Goal: Task Accomplishment & Management: Use online tool/utility

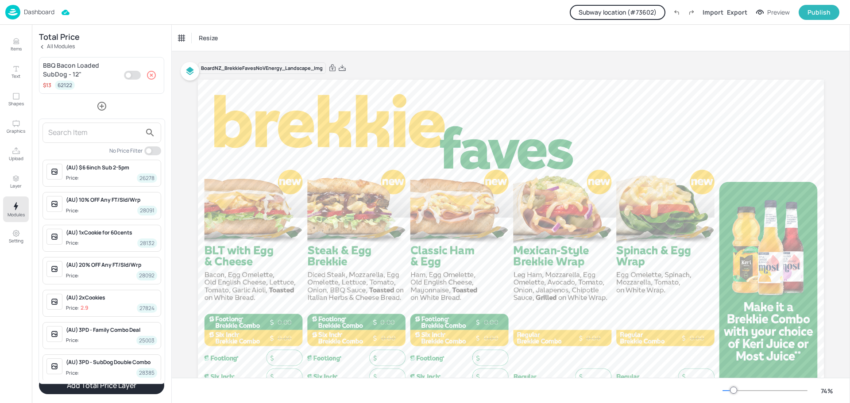
scroll to position [16727, 0]
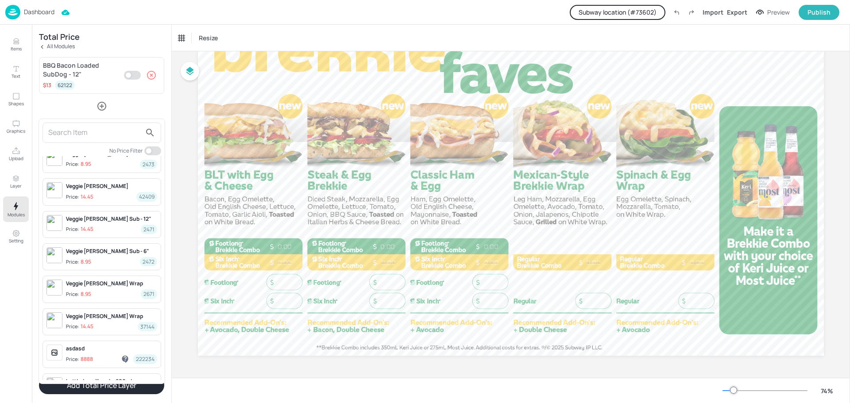
click at [624, 16] on div at bounding box center [425, 201] width 850 height 403
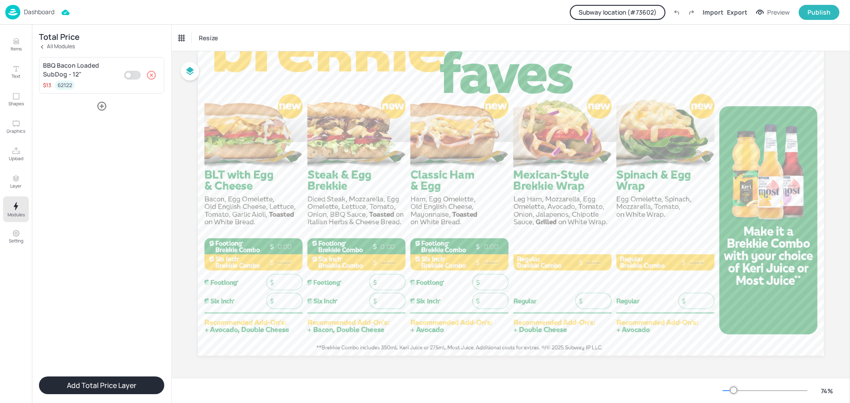
click at [621, 12] on button "Subway location (# 73602 )" at bounding box center [618, 12] width 96 height 15
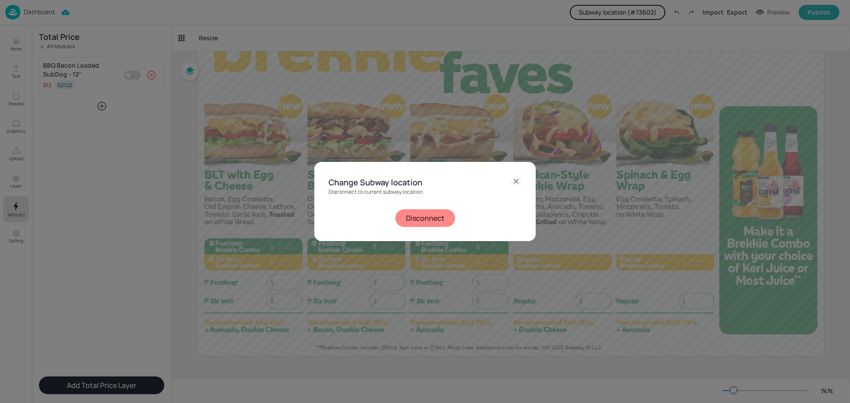
click at [422, 217] on button "Disconnect" at bounding box center [425, 218] width 60 height 18
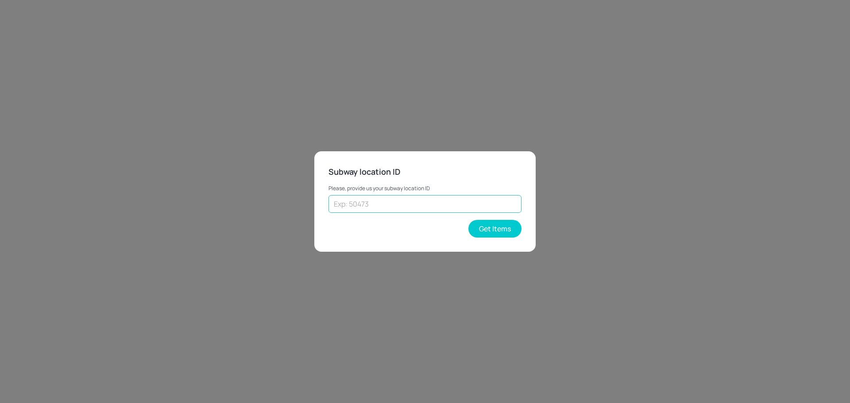
click at [416, 205] on input "text" at bounding box center [424, 204] width 193 height 18
paste input "31408"
type input "31408"
click at [483, 229] on button "Get Items" at bounding box center [494, 229] width 53 height 18
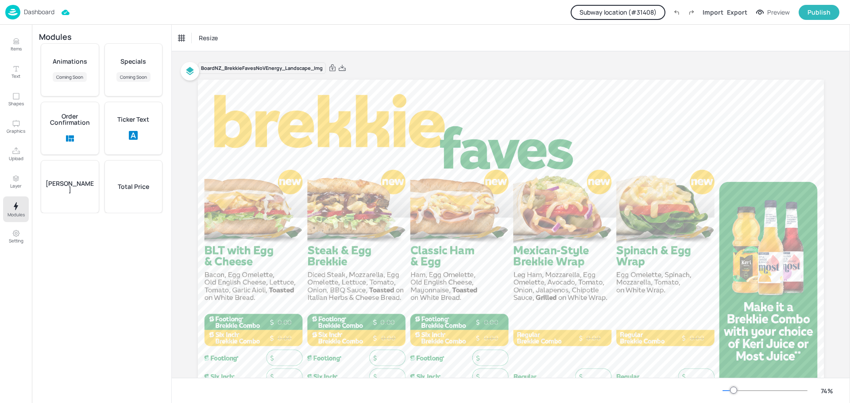
click at [28, 11] on p "Dashboard" at bounding box center [39, 12] width 31 height 6
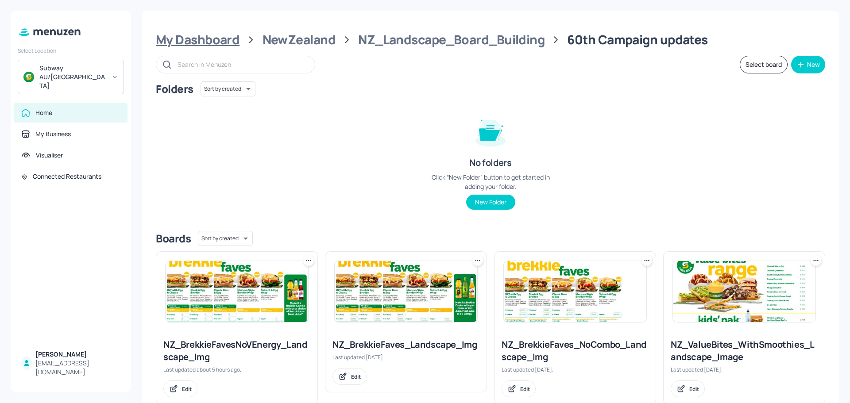
click at [214, 44] on div "My Dashboard" at bounding box center [198, 40] width 84 height 16
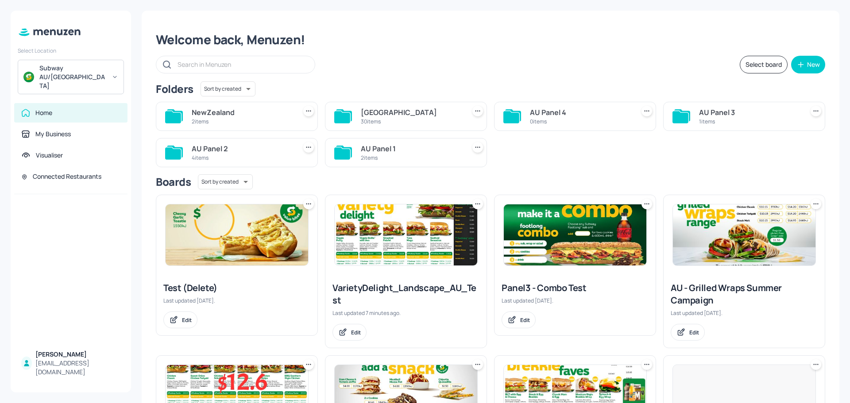
click at [352, 117] on div "Australia 30 items" at bounding box center [406, 116] width 162 height 29
click at [405, 118] on div "30 items" at bounding box center [411, 122] width 101 height 8
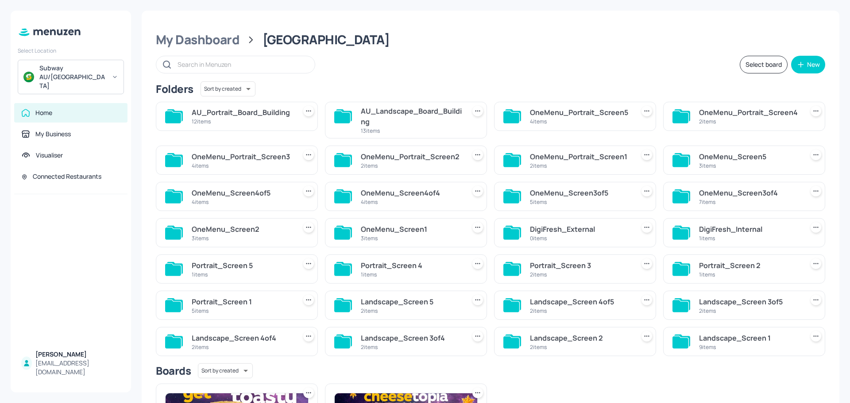
click at [384, 121] on div "AU_Landscape_Board_Building" at bounding box center [411, 116] width 101 height 21
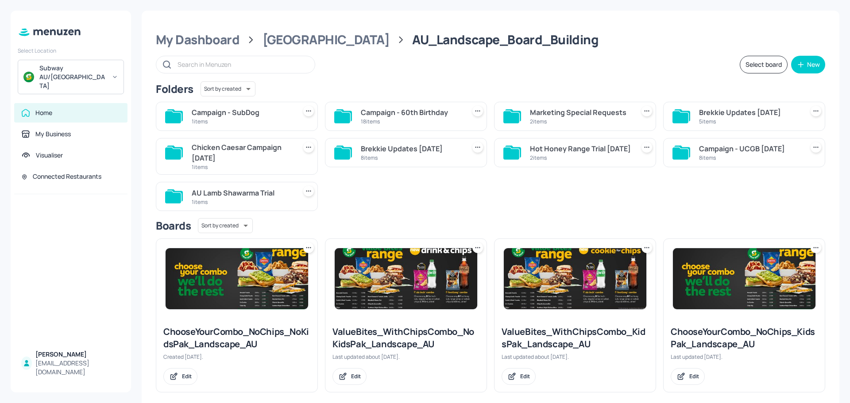
click at [389, 117] on div "Campaign - 60th Birthday" at bounding box center [411, 112] width 101 height 11
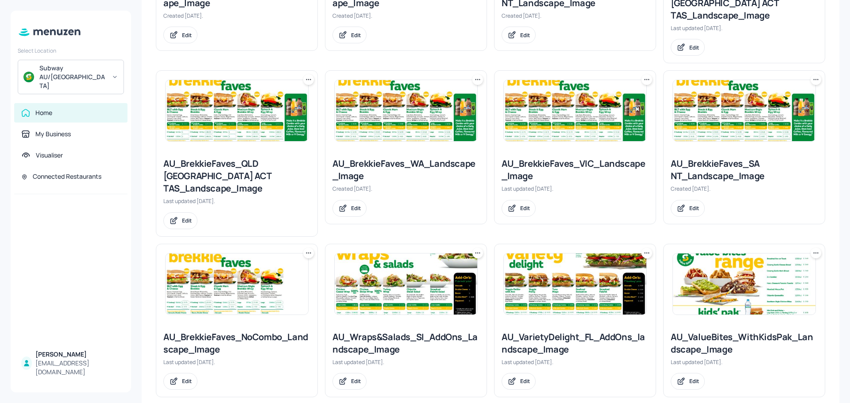
scroll to position [398, 0]
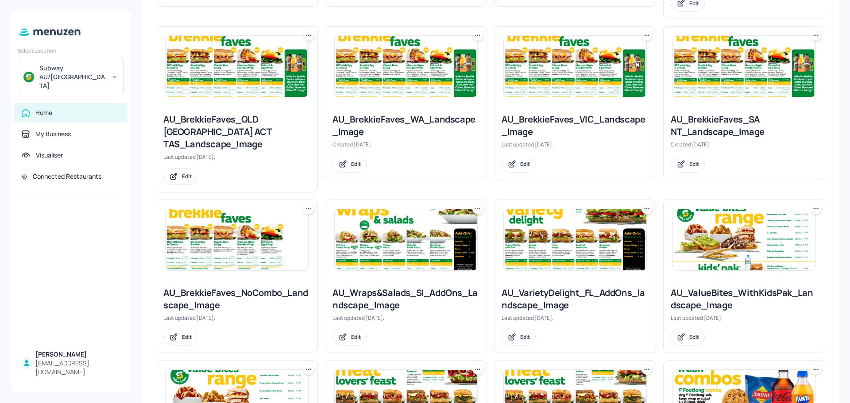
click at [546, 216] on img at bounding box center [575, 239] width 143 height 61
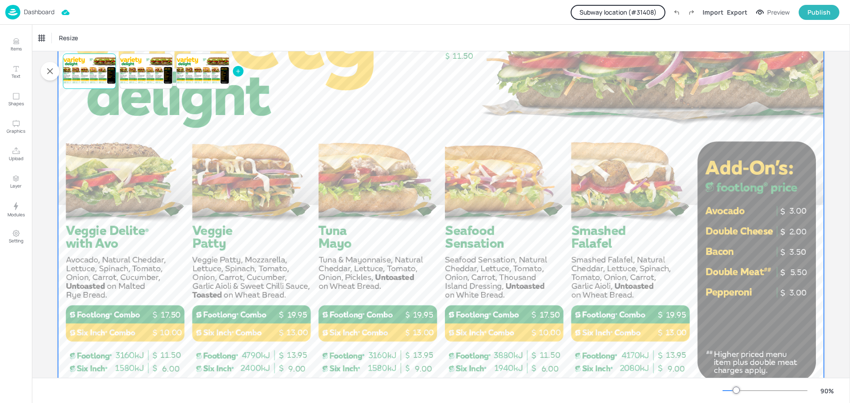
scroll to position [133, 0]
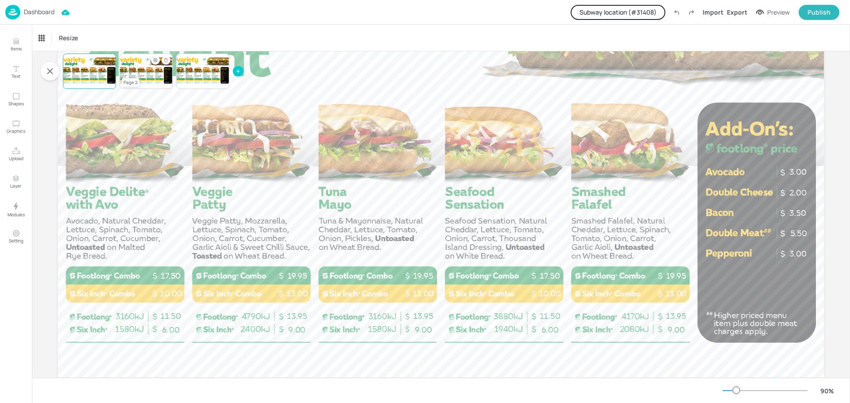
click at [135, 75] on div at bounding box center [145, 71] width 53 height 30
click at [90, 70] on div at bounding box center [89, 71] width 53 height 30
click at [151, 66] on div at bounding box center [145, 71] width 53 height 30
click at [209, 74] on div at bounding box center [202, 71] width 53 height 30
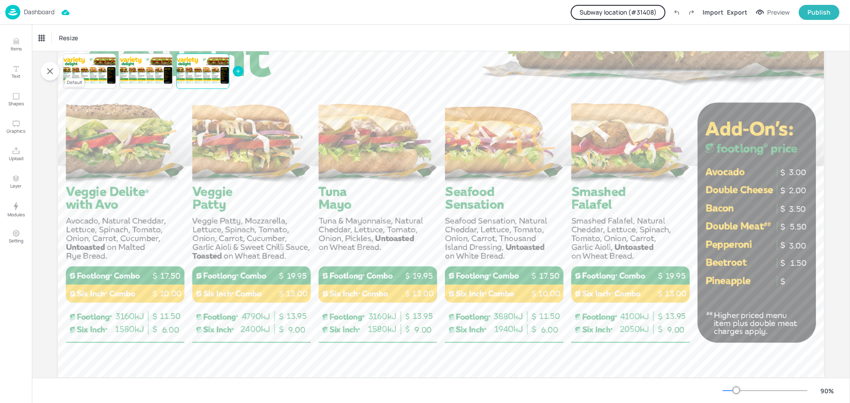
click at [94, 71] on div at bounding box center [89, 71] width 53 height 30
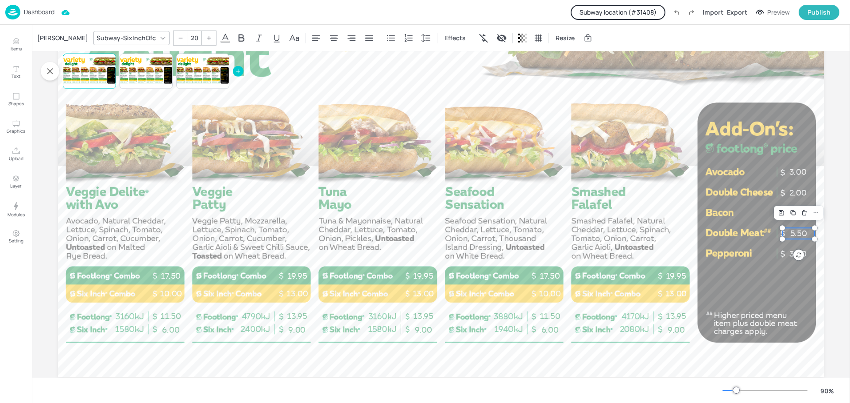
click at [790, 232] on p "5.50" at bounding box center [798, 233] width 32 height 11
click at [50, 39] on div "[PERSON_NAME]" at bounding box center [62, 38] width 54 height 14
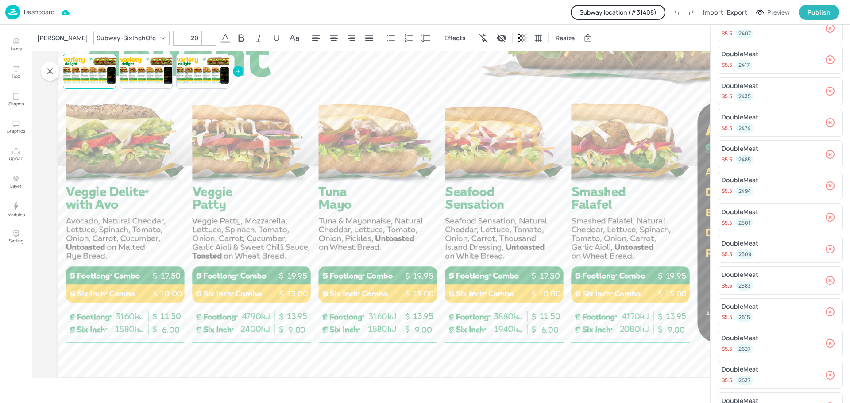
scroll to position [0, 0]
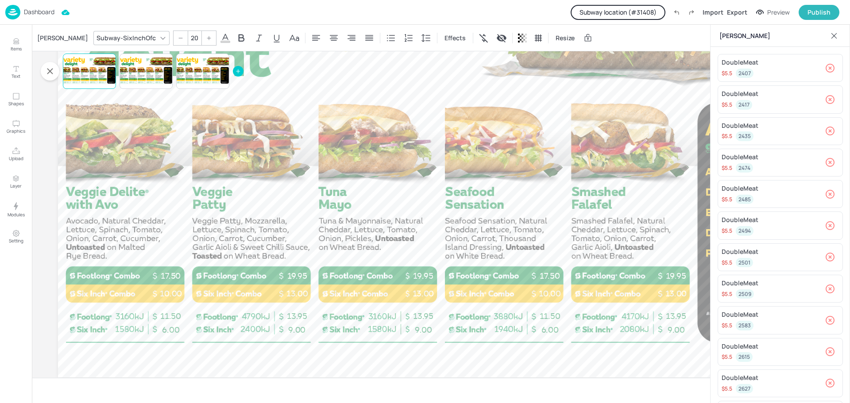
click at [831, 36] on icon at bounding box center [833, 35] width 9 height 9
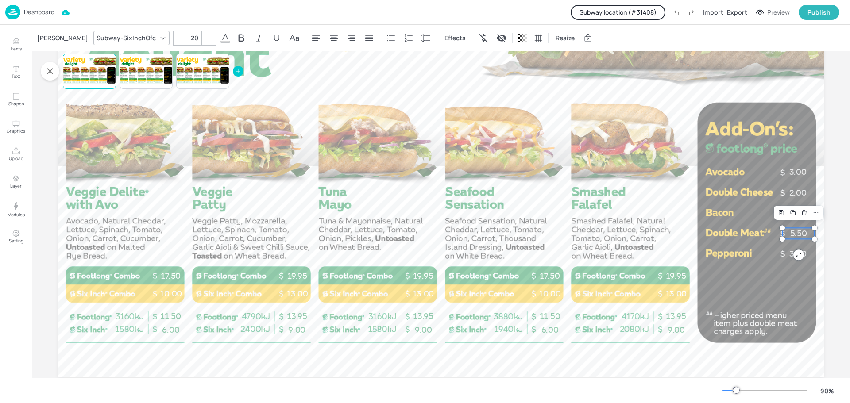
click at [34, 15] on p "Dashboard" at bounding box center [39, 12] width 31 height 6
